Goal: Transaction & Acquisition: Purchase product/service

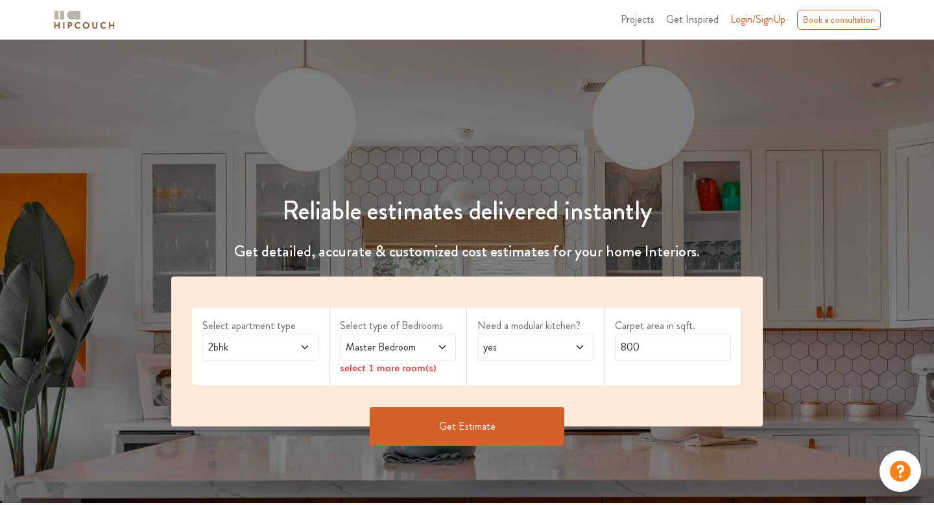
click at [307, 346] on icon at bounding box center [305, 347] width 6 height 4
click at [444, 348] on icon at bounding box center [442, 347] width 10 height 10
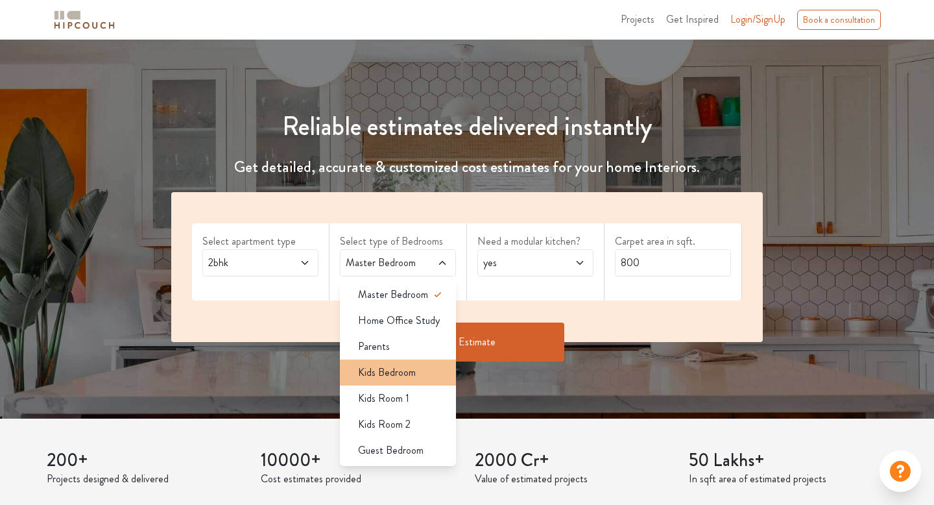
scroll to position [86, 0]
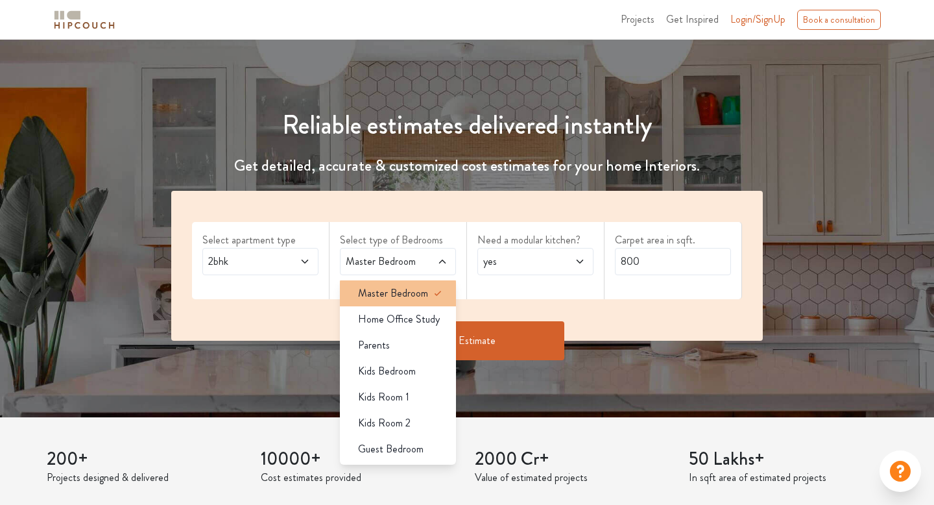
click at [400, 291] on span "Master Bedroom" at bounding box center [393, 293] width 70 height 16
click at [429, 296] on div "Master Bedroom" at bounding box center [402, 293] width 108 height 16
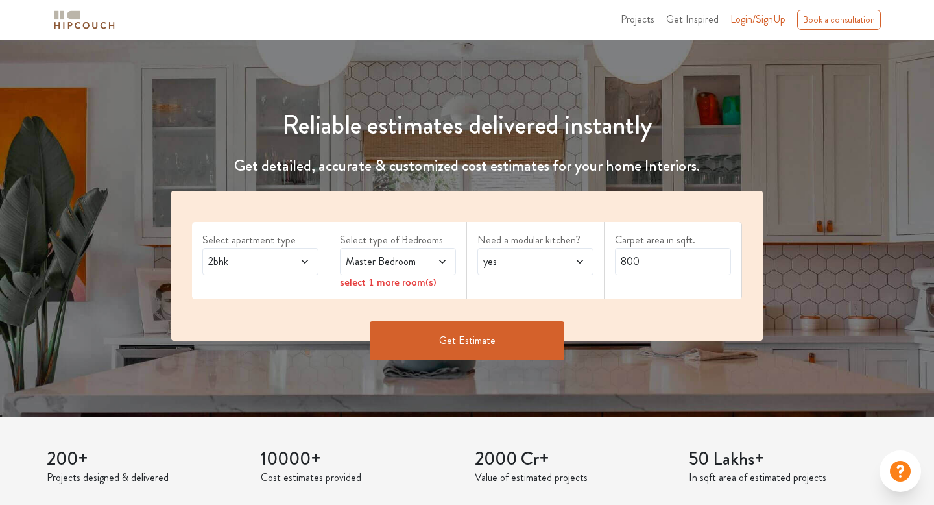
click at [616, 328] on div "Get Estimate" at bounding box center [466, 340] width 607 height 39
click at [365, 284] on div "select 1 more room(s)" at bounding box center [398, 282] width 116 height 14
click at [584, 261] on icon at bounding box center [580, 261] width 10 height 10
click at [498, 318] on span "no" at bounding box center [501, 319] width 10 height 16
drag, startPoint x: 671, startPoint y: 265, endPoint x: 573, endPoint y: 259, distance: 98.2
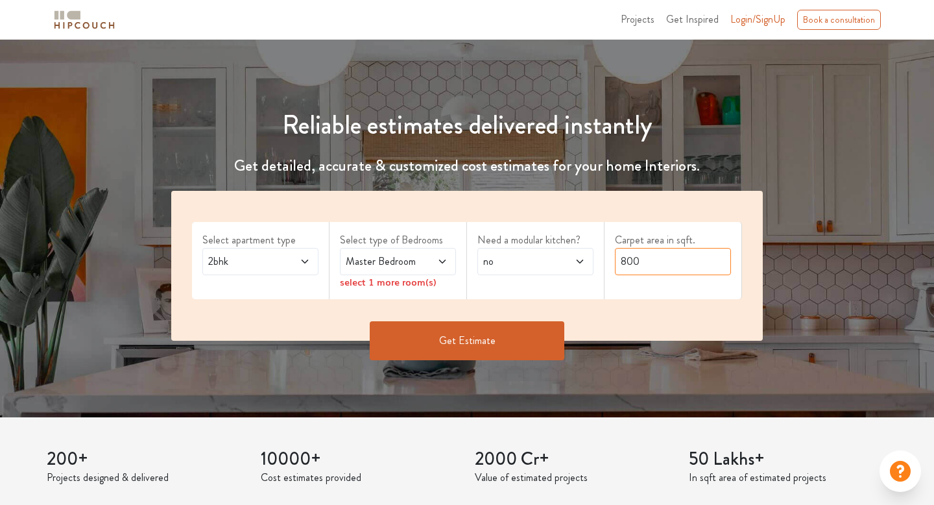
click at [573, 259] on div "Select apartment type 2bhk Select type of Bedrooms Master Bedroom select 1 more…" at bounding box center [467, 266] width 592 height 150
type input "650"
click at [471, 335] on button "Get Estimate" at bounding box center [467, 340] width 195 height 39
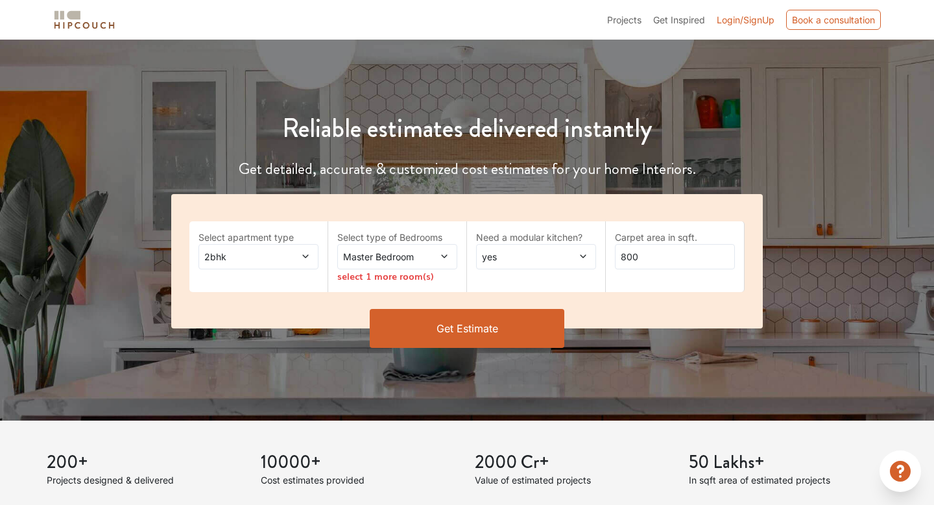
scroll to position [86, 0]
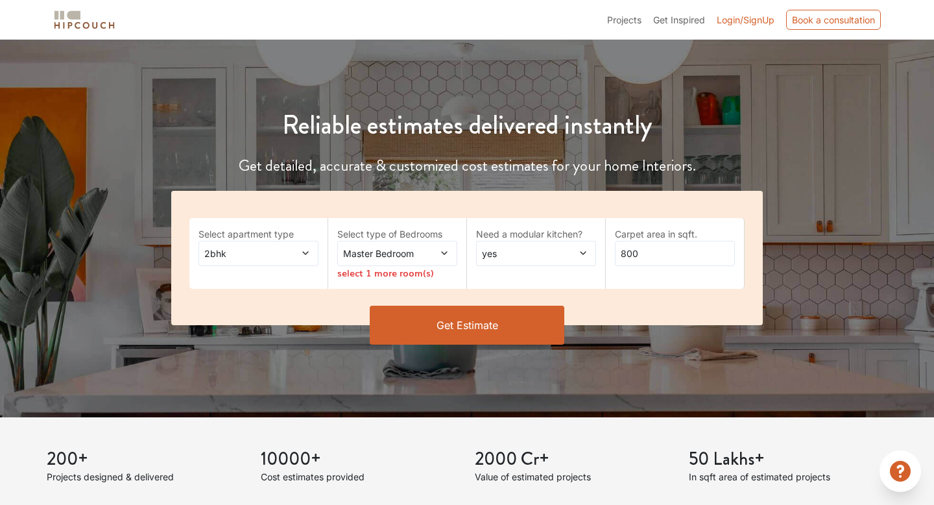
click at [307, 254] on icon at bounding box center [305, 252] width 9 height 9
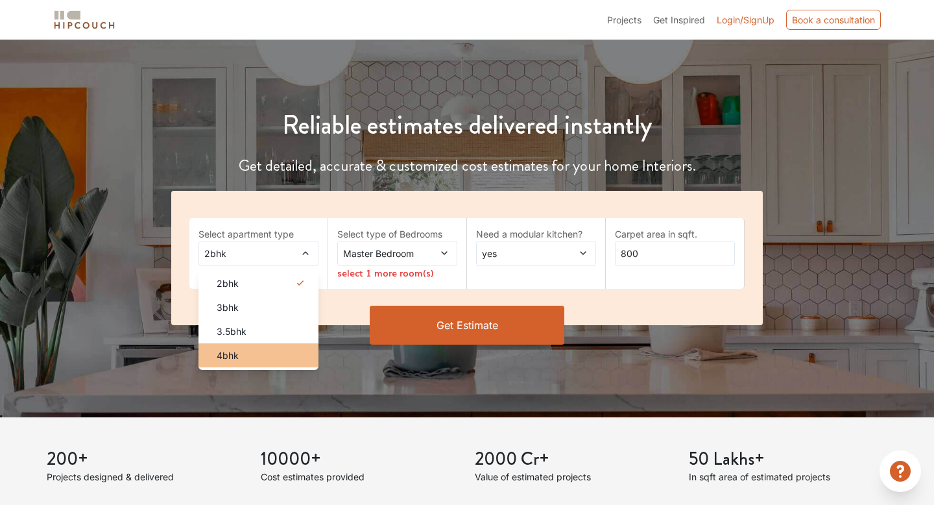
click at [262, 360] on div "4bhk" at bounding box center [262, 355] width 112 height 14
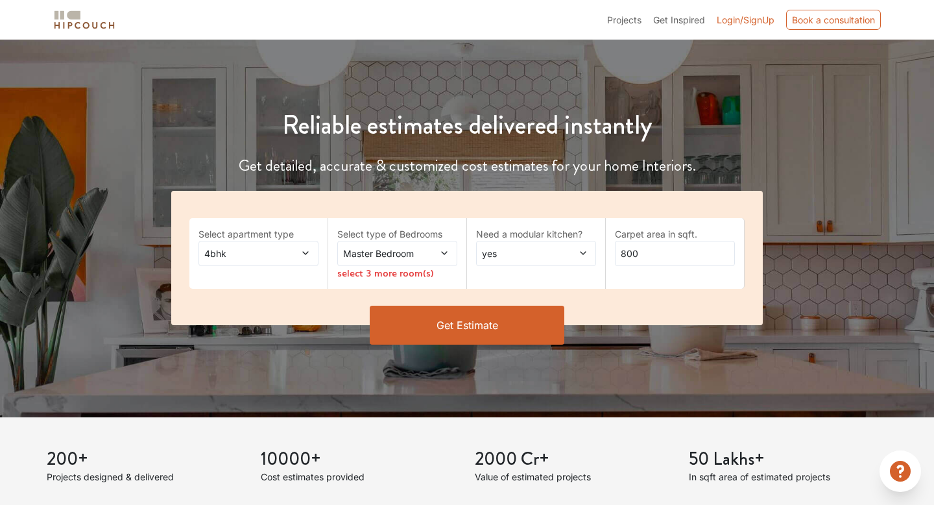
click at [444, 253] on icon at bounding box center [444, 252] width 9 height 9
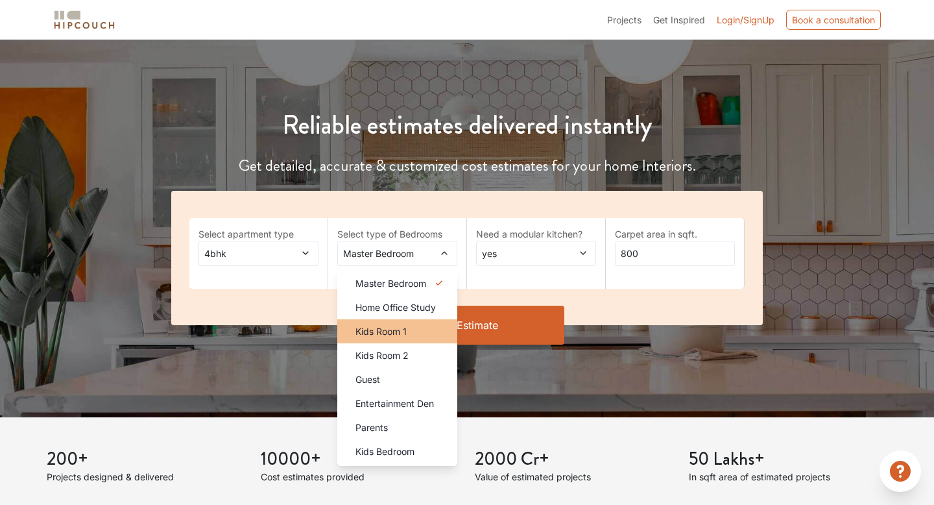
click at [412, 326] on div "Kids Room 1" at bounding box center [401, 331] width 112 height 14
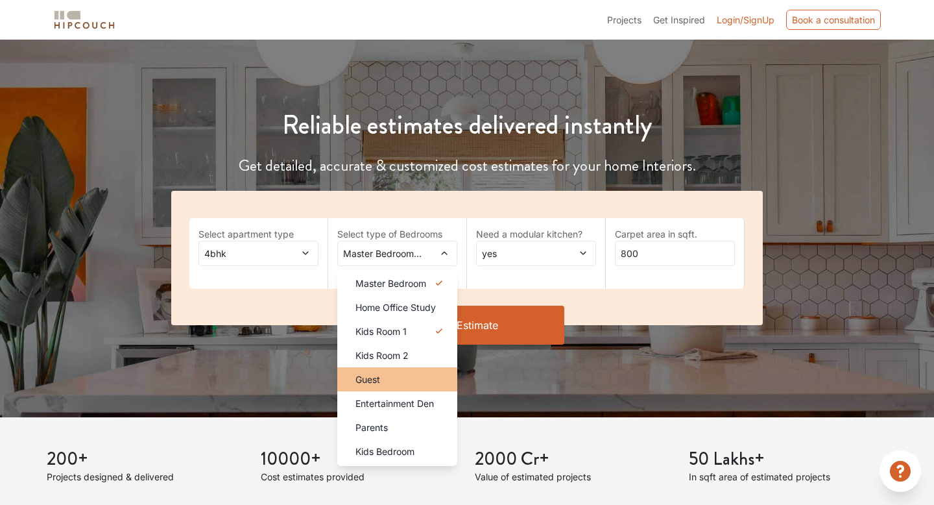
click at [403, 379] on div "Guest" at bounding box center [401, 379] width 112 height 14
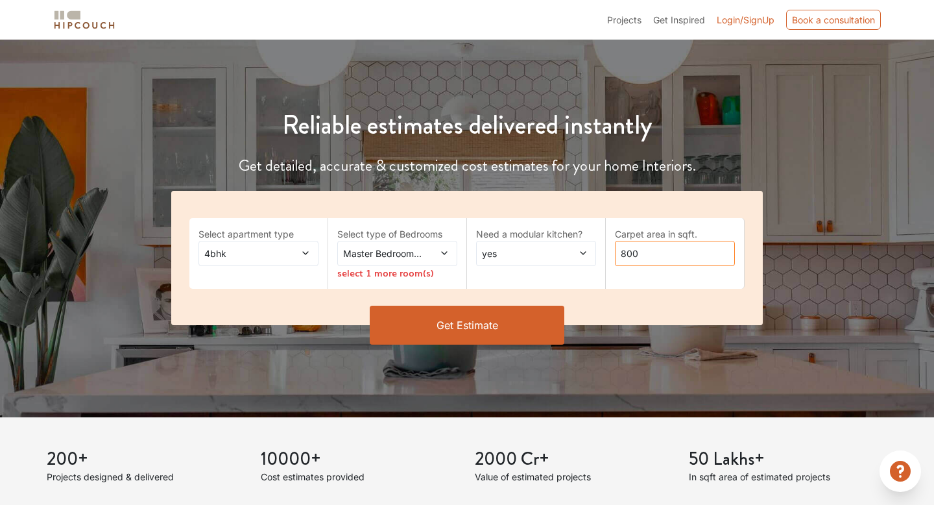
drag, startPoint x: 665, startPoint y: 253, endPoint x: 597, endPoint y: 250, distance: 67.5
click at [597, 251] on div "Select apartment type 4bhk Select type of Bedrooms Master Bedroom,Kids Room 1,G…" at bounding box center [467, 258] width 592 height 134
type input "2000"
click at [438, 249] on span at bounding box center [435, 253] width 27 height 14
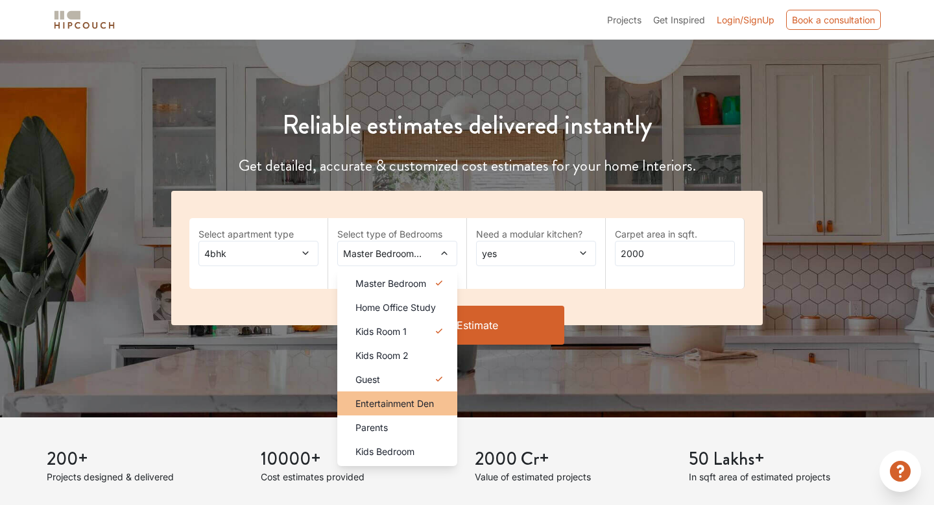
click at [399, 405] on span "Entertainment Den" at bounding box center [394, 403] width 78 height 14
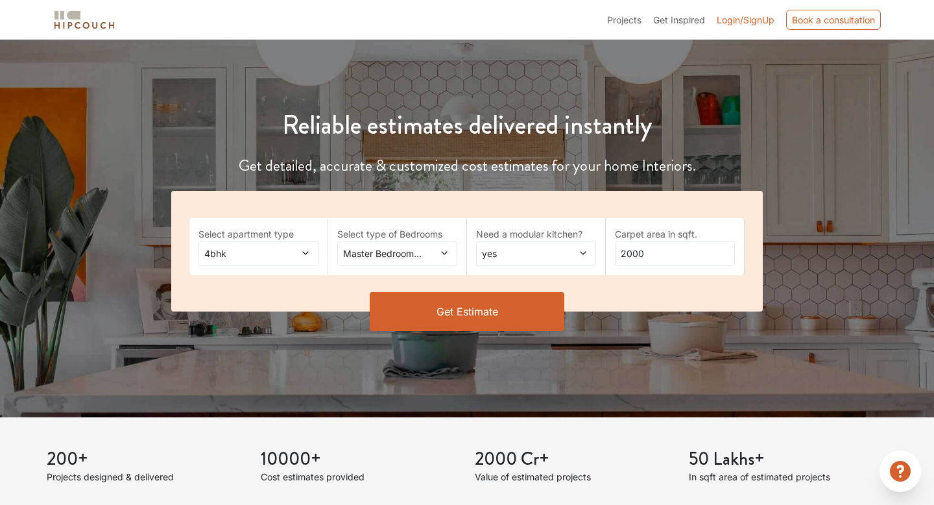
click at [464, 318] on button "Get Estimate" at bounding box center [467, 311] width 195 height 39
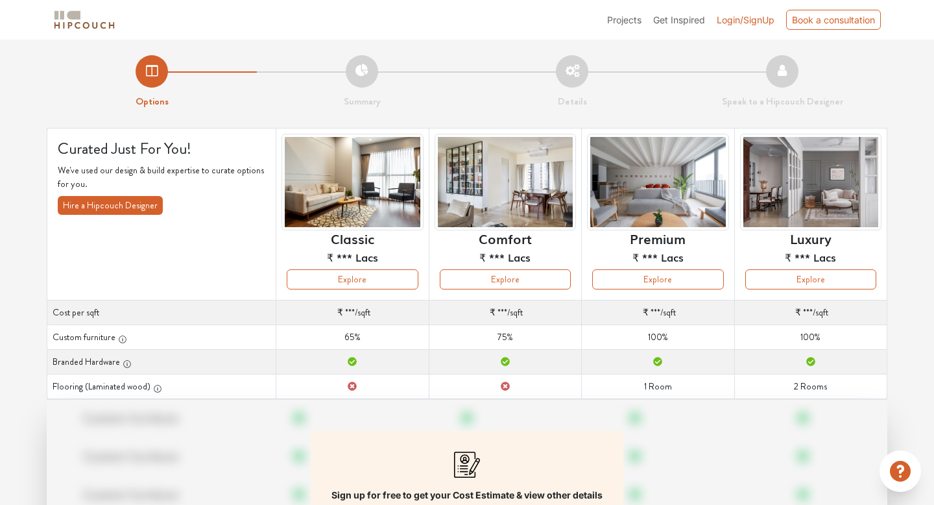
click at [104, 206] on button "Hire a Hipcouch Designer" at bounding box center [110, 205] width 105 height 19
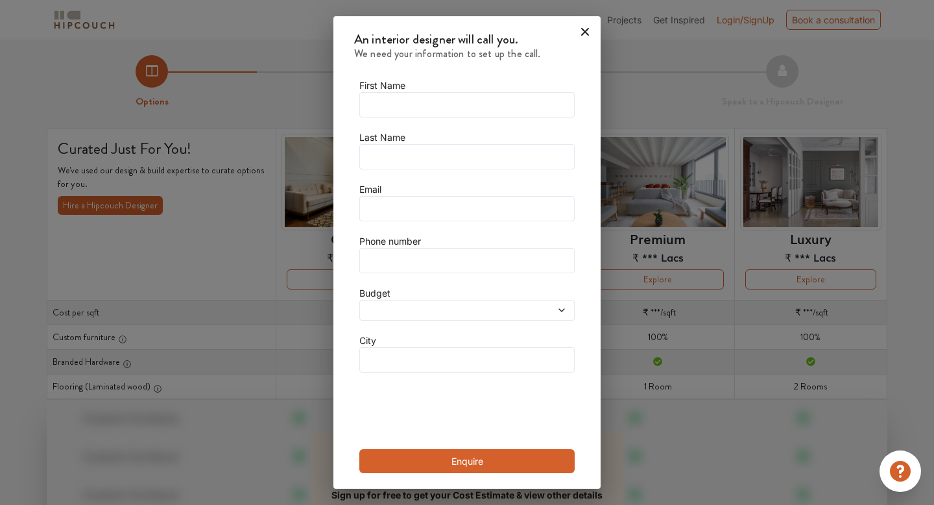
click at [581, 29] on icon at bounding box center [585, 32] width 8 height 8
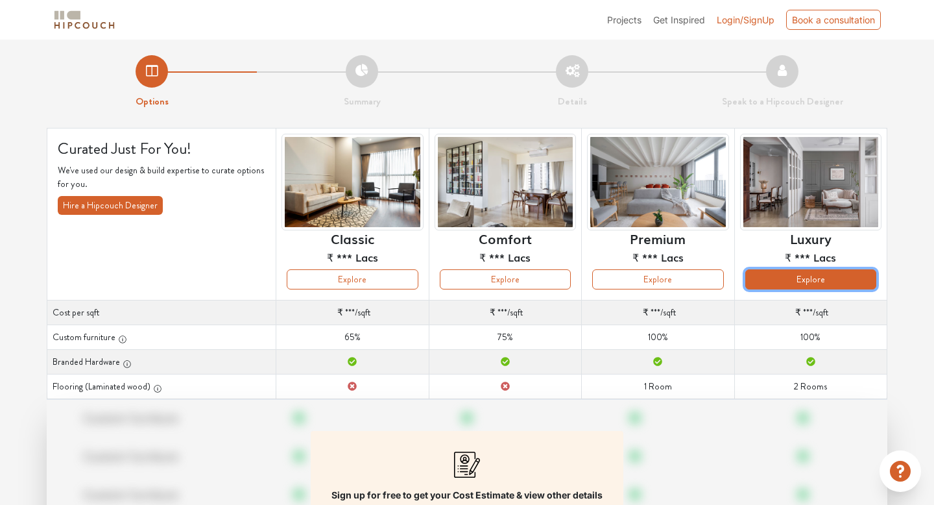
click at [830, 276] on button "Explore" at bounding box center [810, 279] width 131 height 20
click at [813, 277] on button "Explore" at bounding box center [810, 279] width 131 height 20
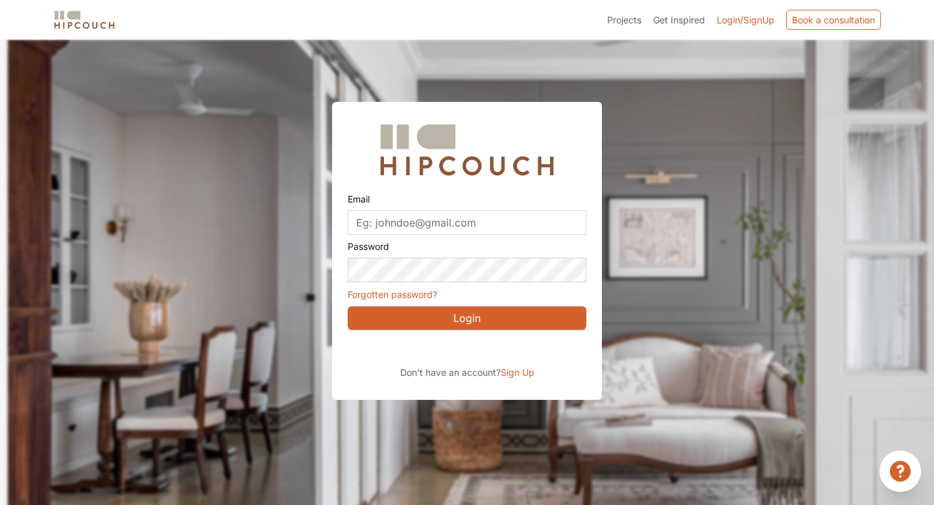
click at [894, 470] on icon at bounding box center [900, 471] width 21 height 21
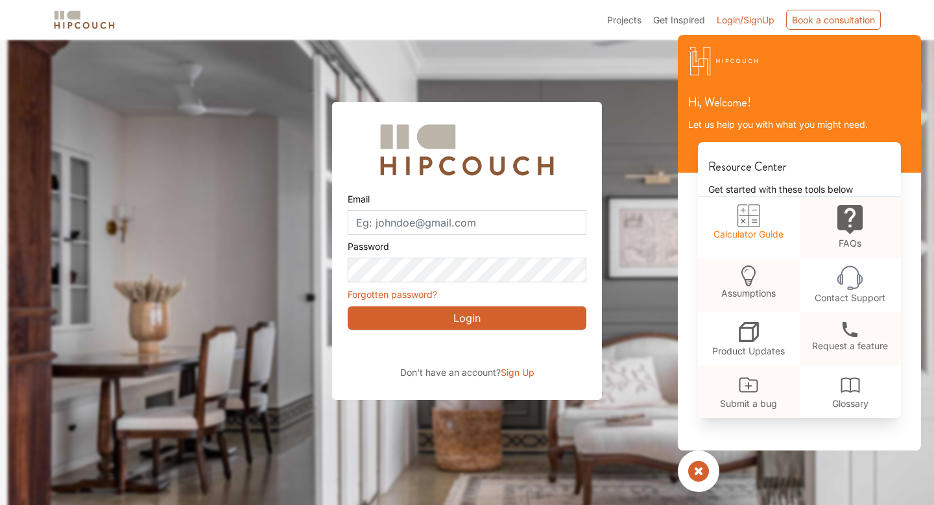
click at [751, 221] on icon at bounding box center [748, 215] width 23 height 23
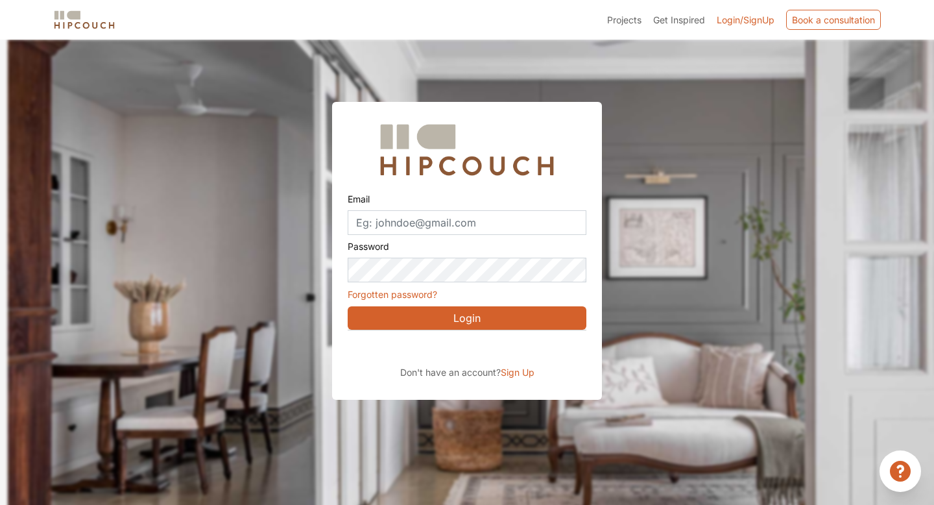
click at [737, 18] on span "Login/SignUp" at bounding box center [746, 19] width 58 height 11
click at [449, 222] on input "Email" at bounding box center [467, 222] width 239 height 25
type input "chaitali.patel@gmail.com"
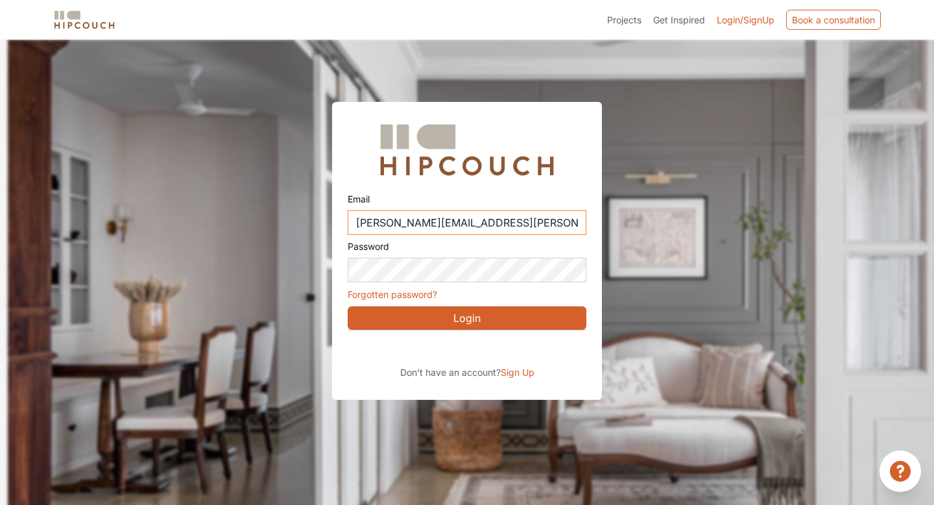
drag, startPoint x: 491, startPoint y: 221, endPoint x: 326, endPoint y: 209, distance: 165.9
click at [326, 211] on div "Email chaitali.patel@gmail.com Password Forgotten password? Login Don't have an…" at bounding box center [467, 220] width 934 height 360
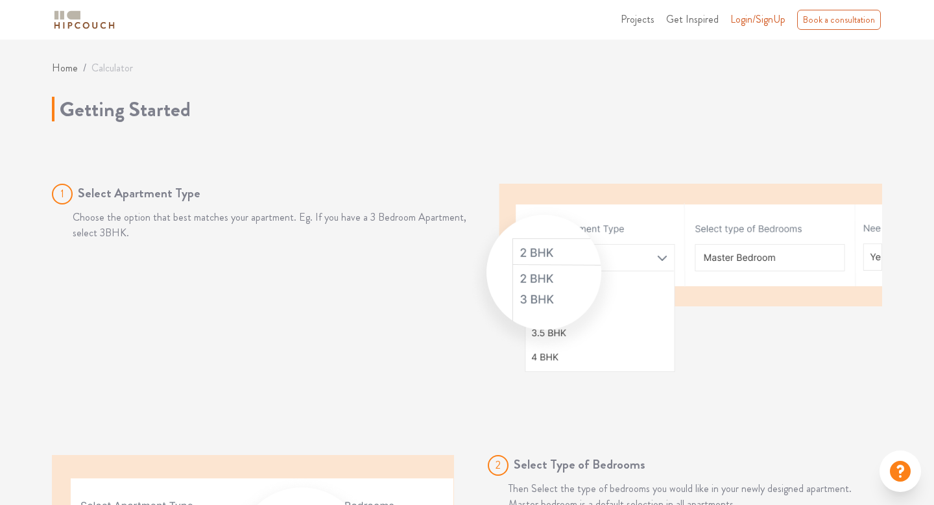
click at [654, 256] on img at bounding box center [674, 277] width 415 height 187
click at [898, 472] on icon at bounding box center [900, 471] width 21 height 21
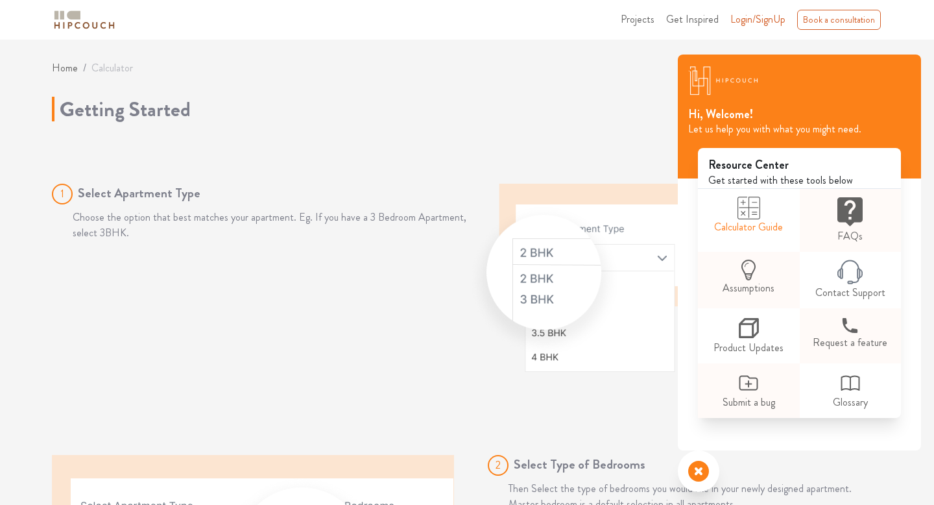
click at [750, 206] on icon at bounding box center [748, 208] width 23 height 23
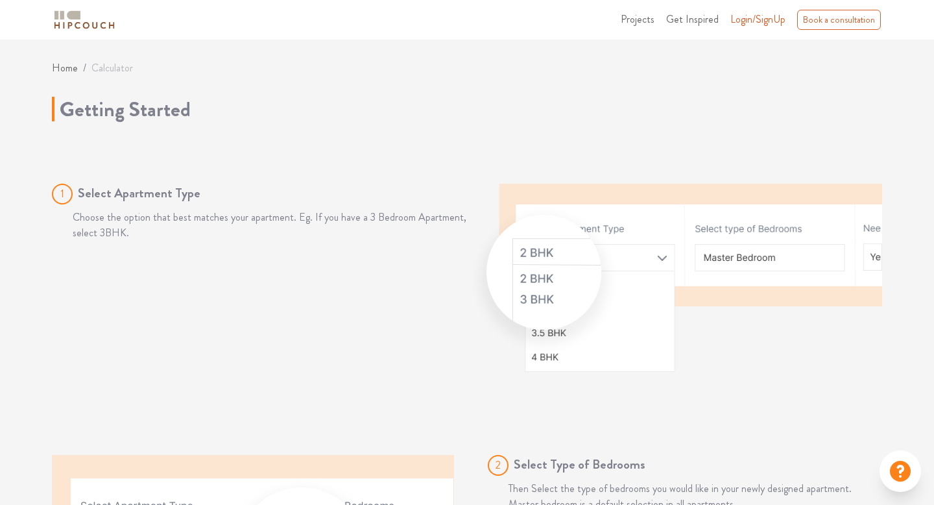
click at [658, 257] on img at bounding box center [674, 277] width 415 height 187
click at [736, 253] on img at bounding box center [674, 277] width 415 height 187
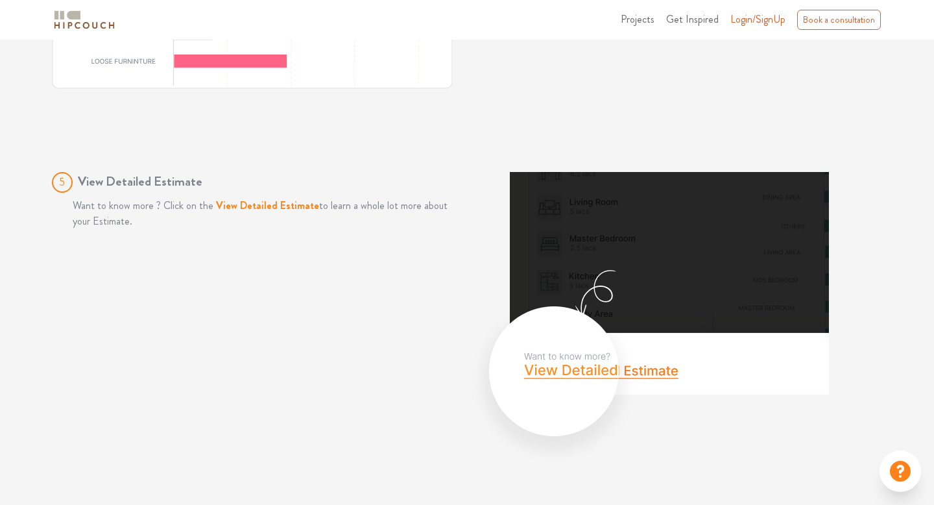
scroll to position [2882, 0]
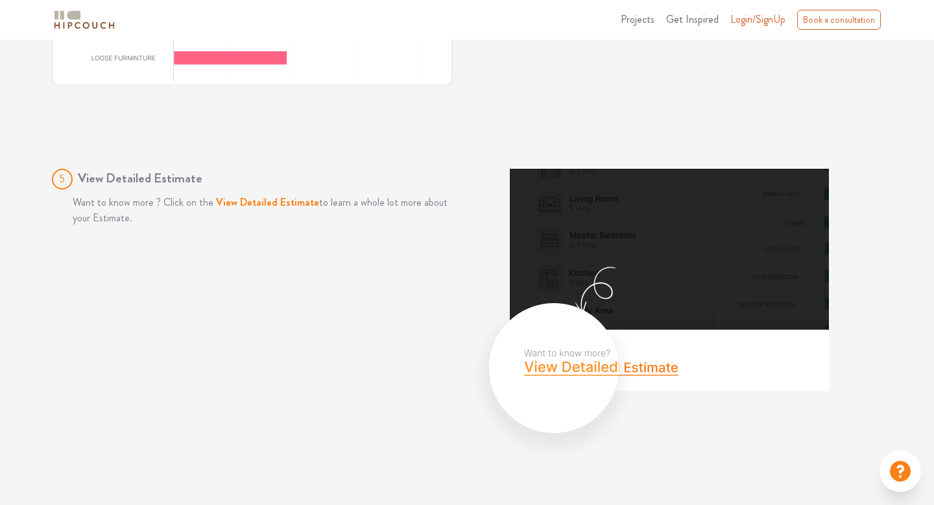
click at [578, 373] on img at bounding box center [649, 316] width 364 height 294
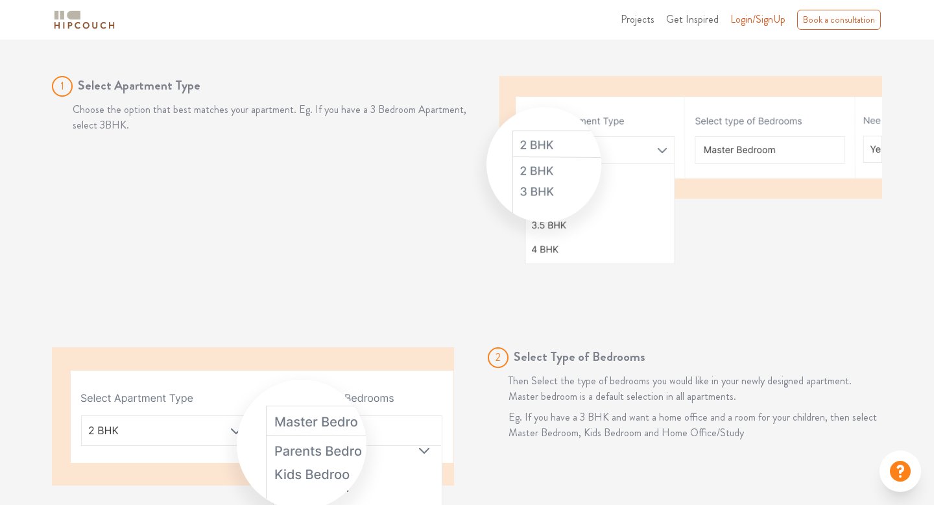
scroll to position [0, 0]
